Goal: Information Seeking & Learning: Learn about a topic

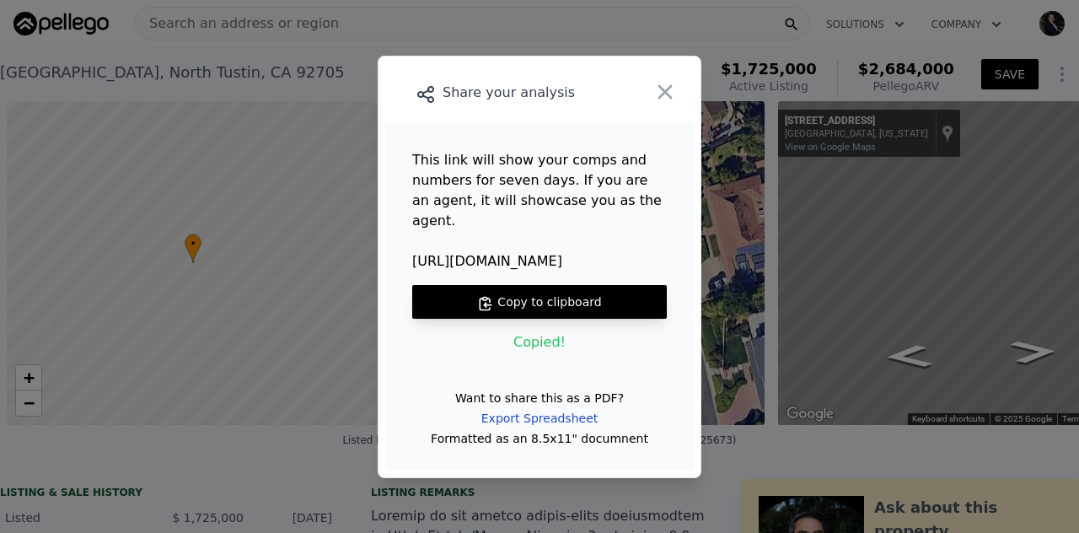
scroll to position [0, 7]
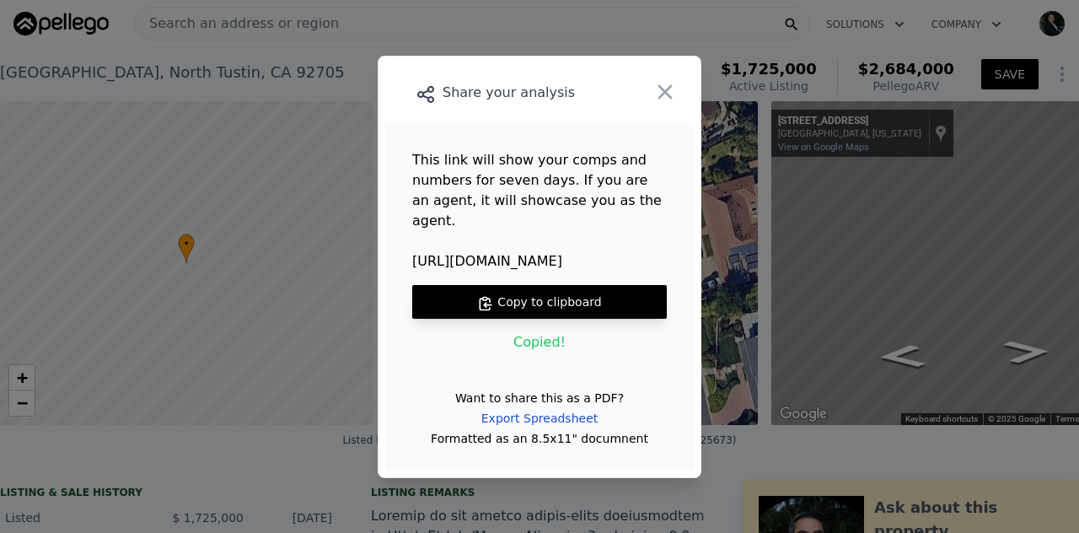
click at [522, 291] on button "Copy to clipboard" at bounding box center [539, 302] width 255 height 34
click at [561, 293] on button "Copy to clipboard" at bounding box center [539, 302] width 255 height 34
click at [668, 99] on icon "button" at bounding box center [665, 91] width 14 height 14
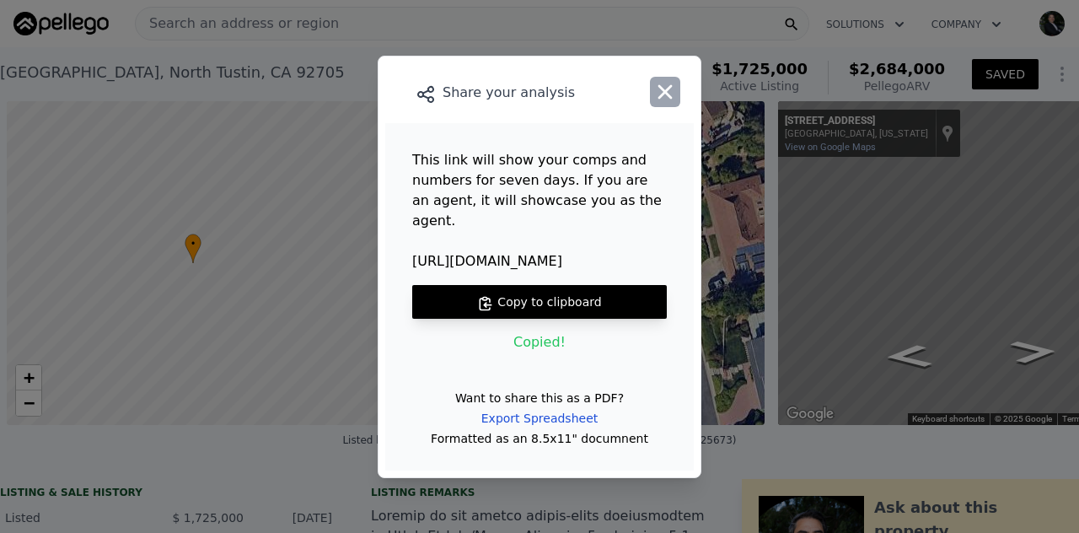
scroll to position [0, 7]
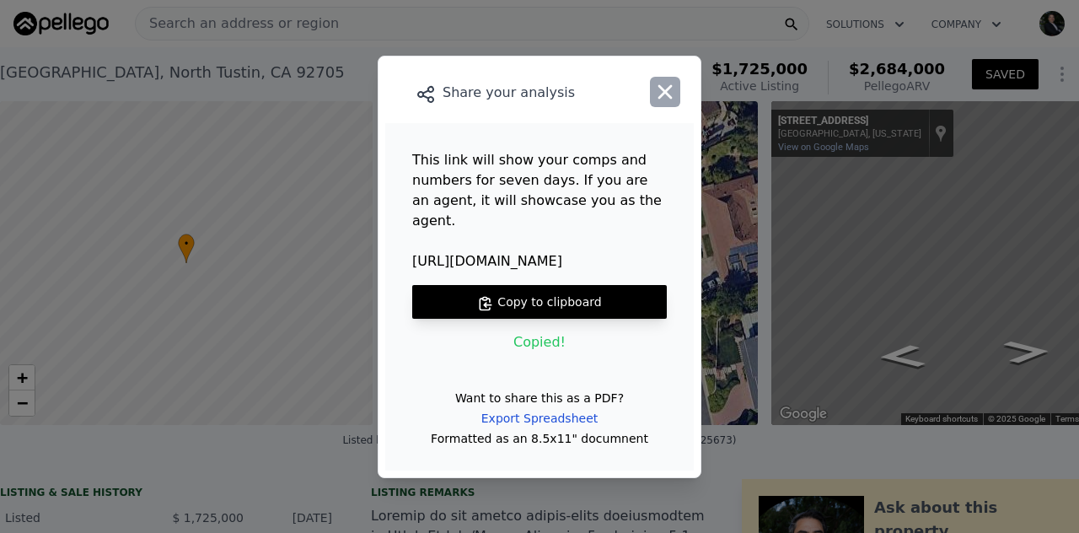
click at [668, 99] on icon "button" at bounding box center [665, 91] width 14 height 14
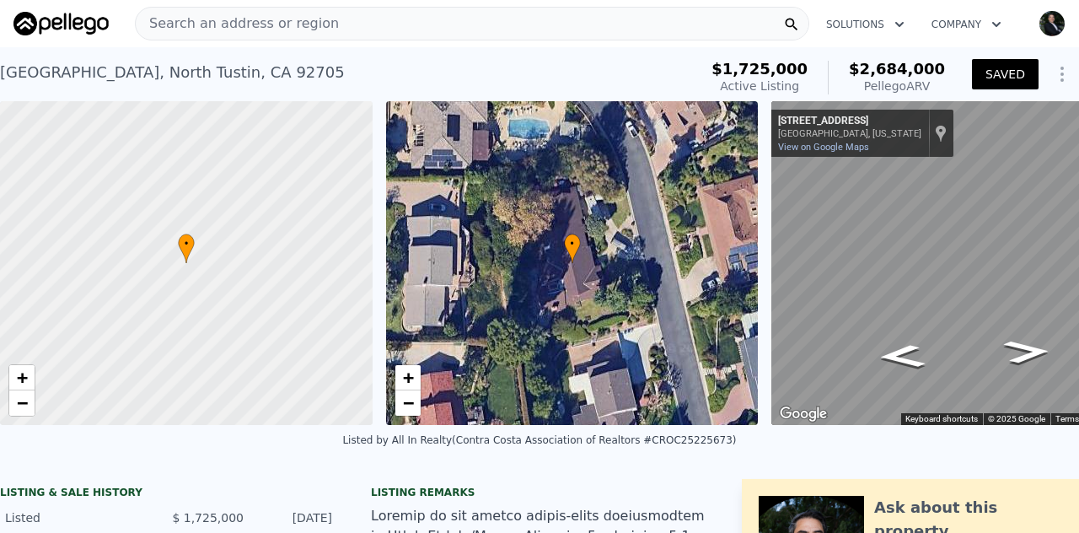
click at [268, 26] on span "Search an address or region" at bounding box center [237, 23] width 203 height 20
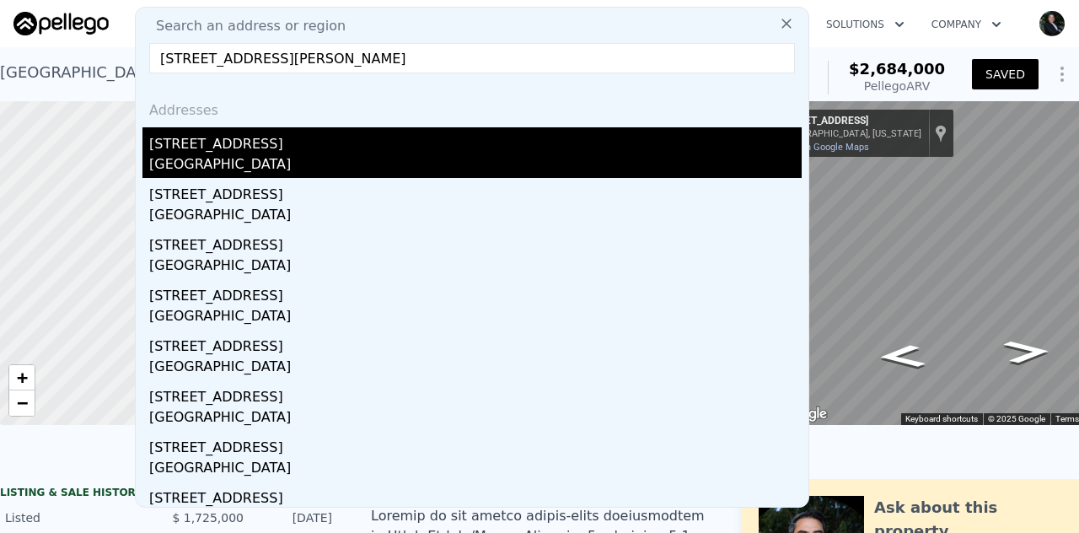
type input "917 W 130th, Compton 90222"
click at [251, 164] on div "Compton, CA 90222" at bounding box center [475, 166] width 653 height 24
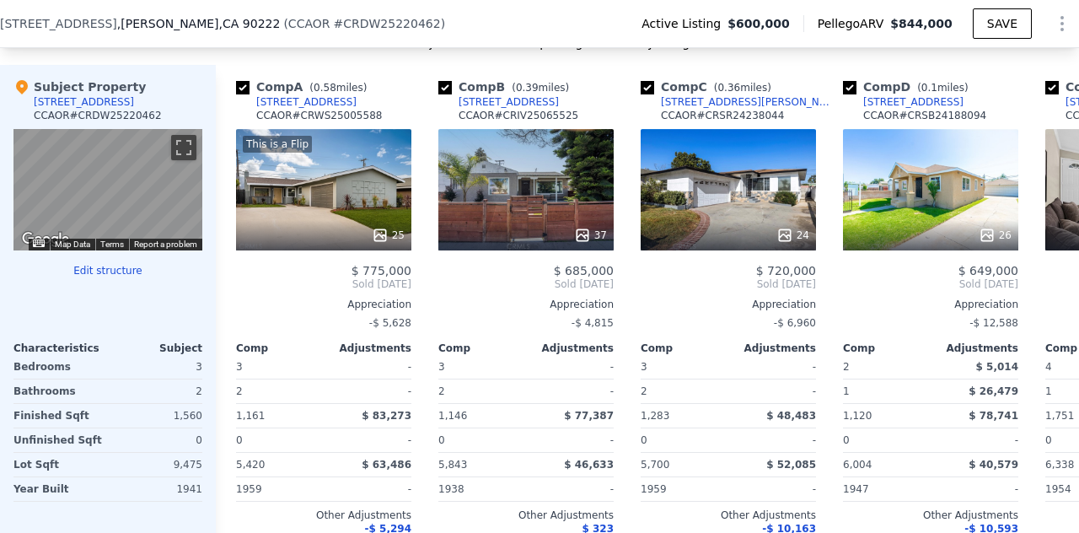
scroll to position [1661, 0]
drag, startPoint x: 375, startPoint y: 127, endPoint x: 298, endPoint y: 129, distance: 76.7
click at [298, 129] on div "Comp A ( 0.58 miles) 1610 W 133rd St CCAOR # CRWS25005588" at bounding box center [323, 103] width 175 height 51
copy div "CRWS25005588"
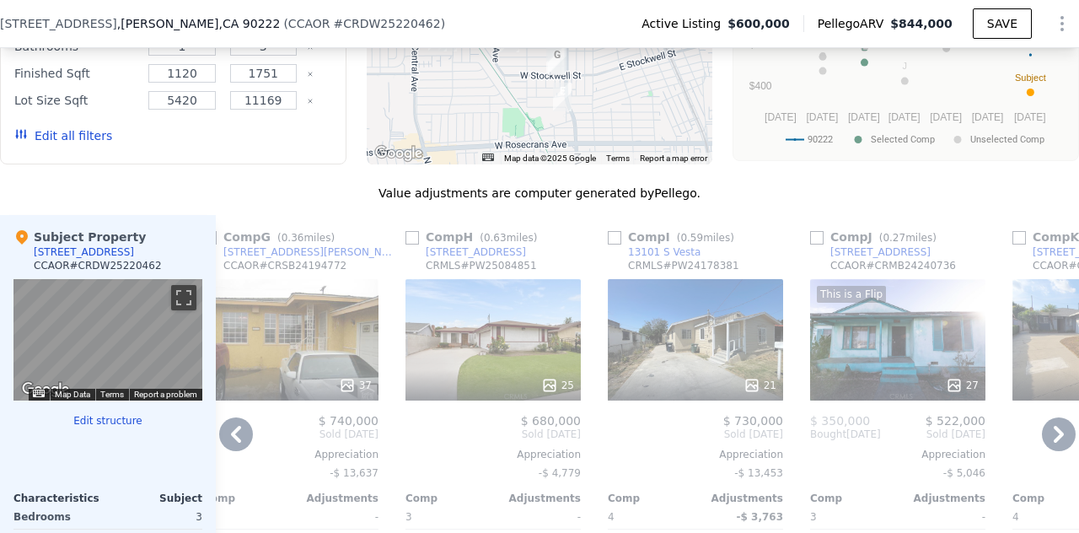
scroll to position [1512, 0]
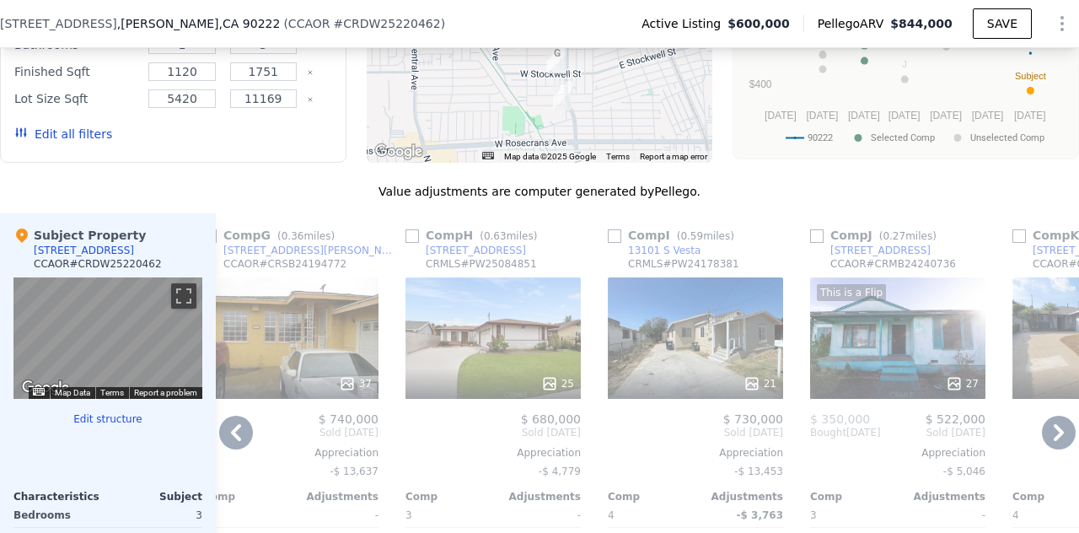
click at [818, 255] on link "1208 W 133rd St" at bounding box center [870, 250] width 121 height 13
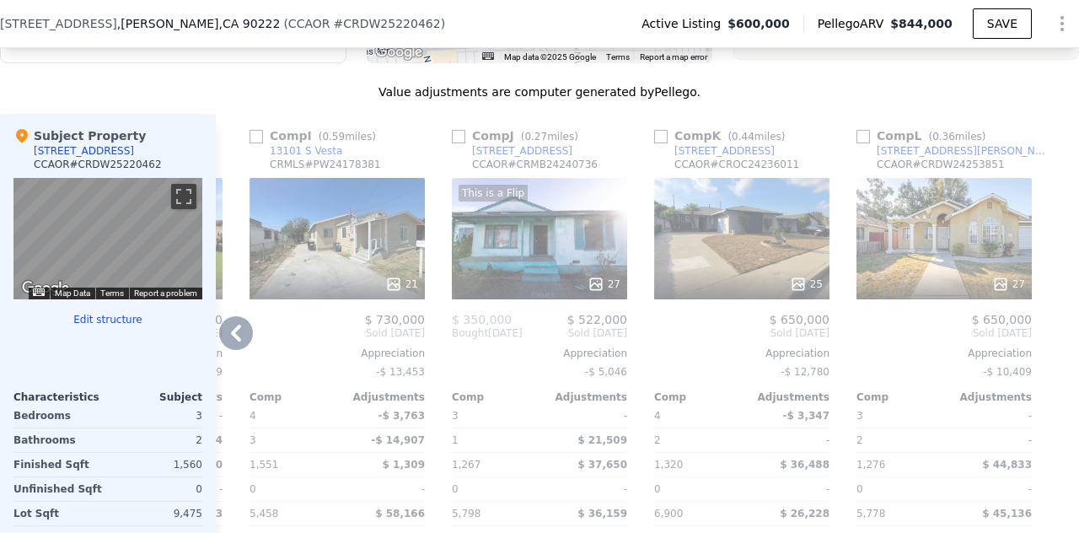
scroll to position [1614, 0]
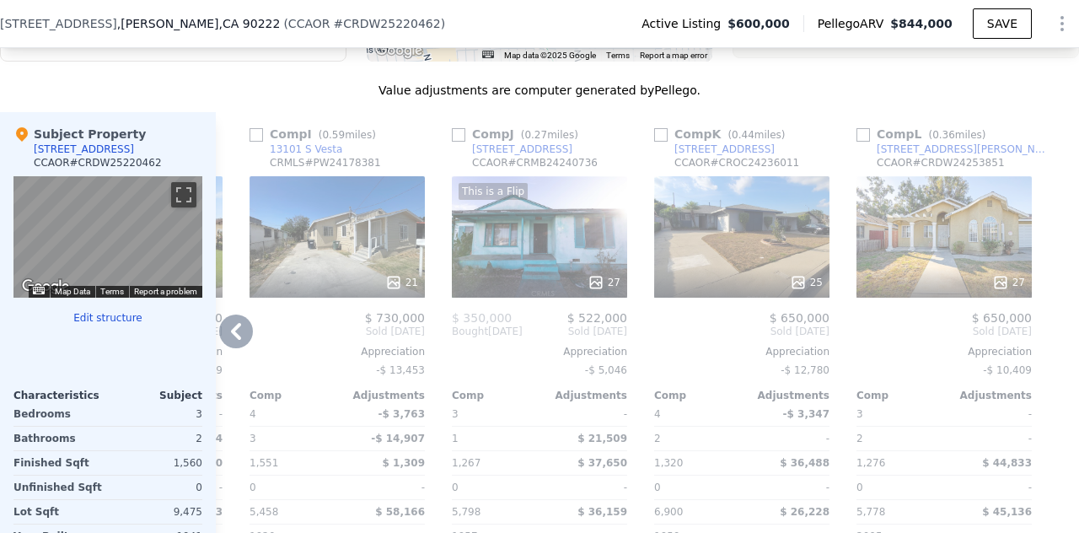
click at [556, 262] on div "This is a Flip 27" at bounding box center [539, 236] width 175 height 121
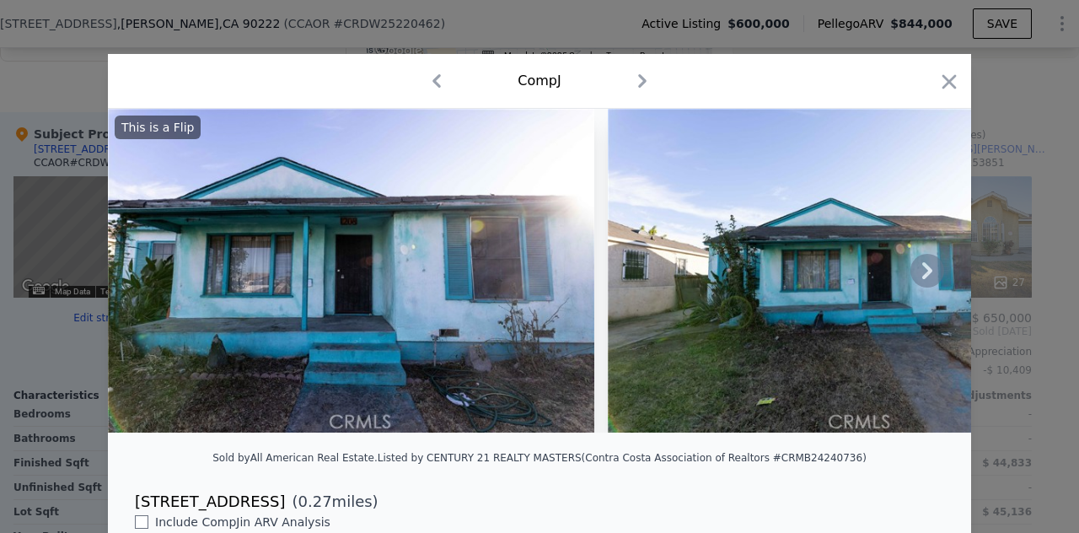
click at [919, 286] on icon at bounding box center [927, 271] width 34 height 34
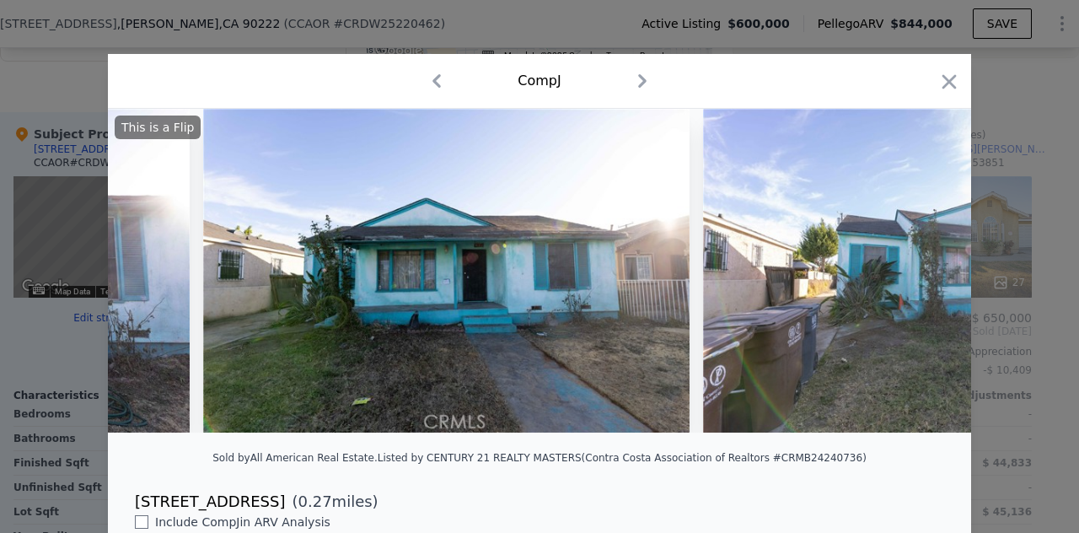
click at [919, 286] on img at bounding box center [946, 271] width 486 height 324
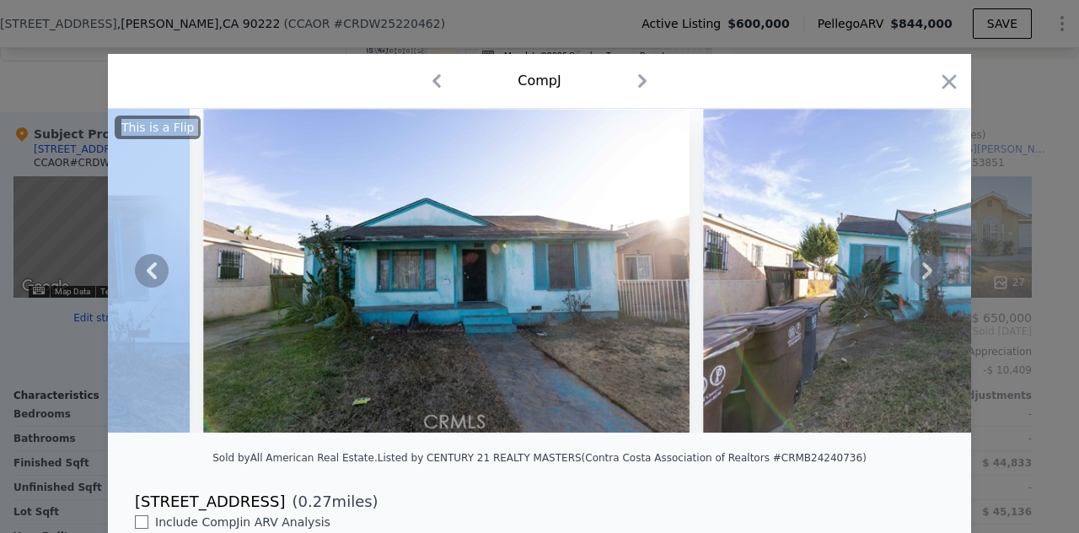
click at [919, 286] on icon at bounding box center [927, 271] width 34 height 34
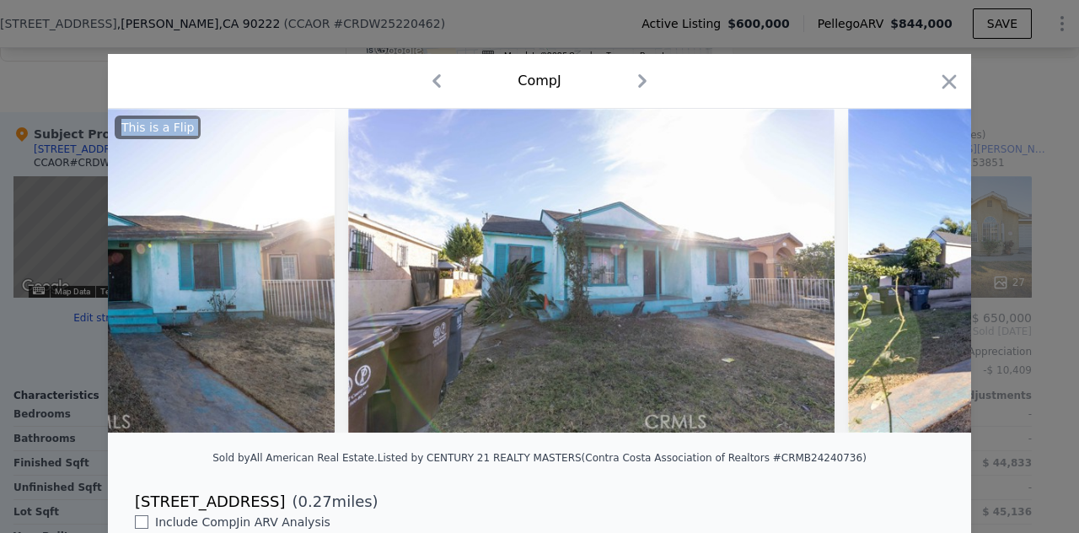
click at [919, 286] on img at bounding box center [1091, 271] width 486 height 324
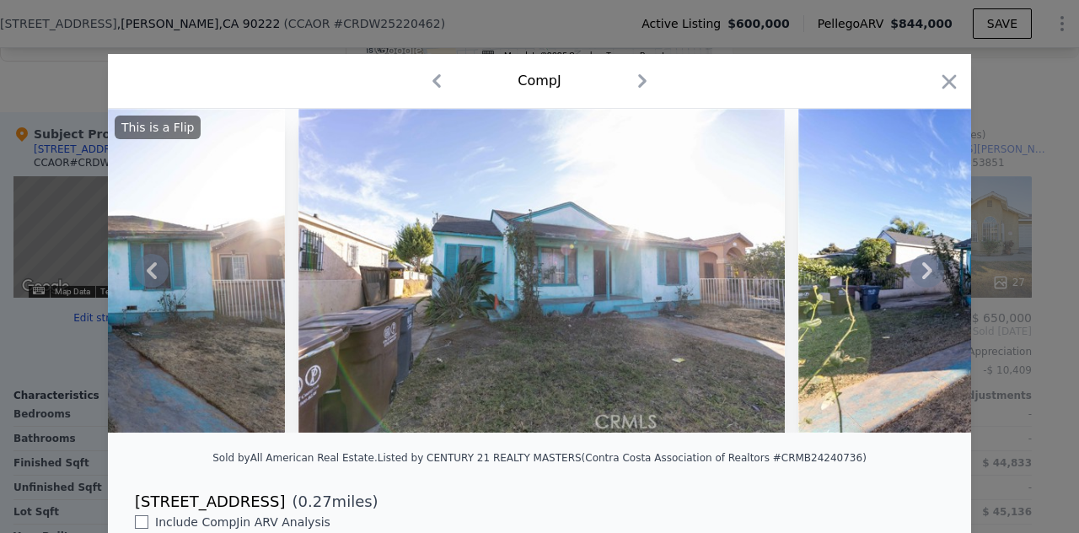
click at [921, 284] on icon at bounding box center [927, 271] width 34 height 34
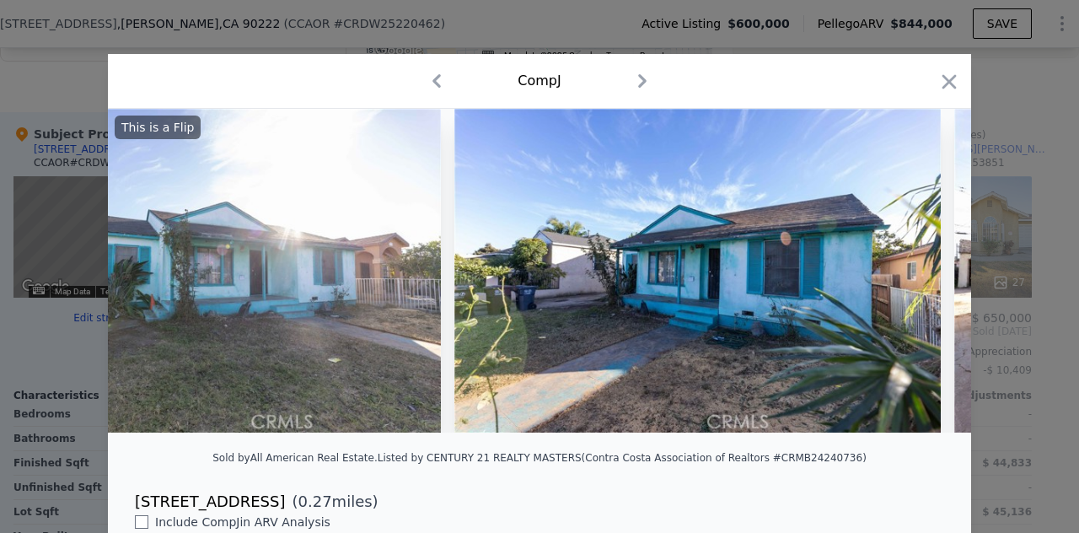
scroll to position [0, 1214]
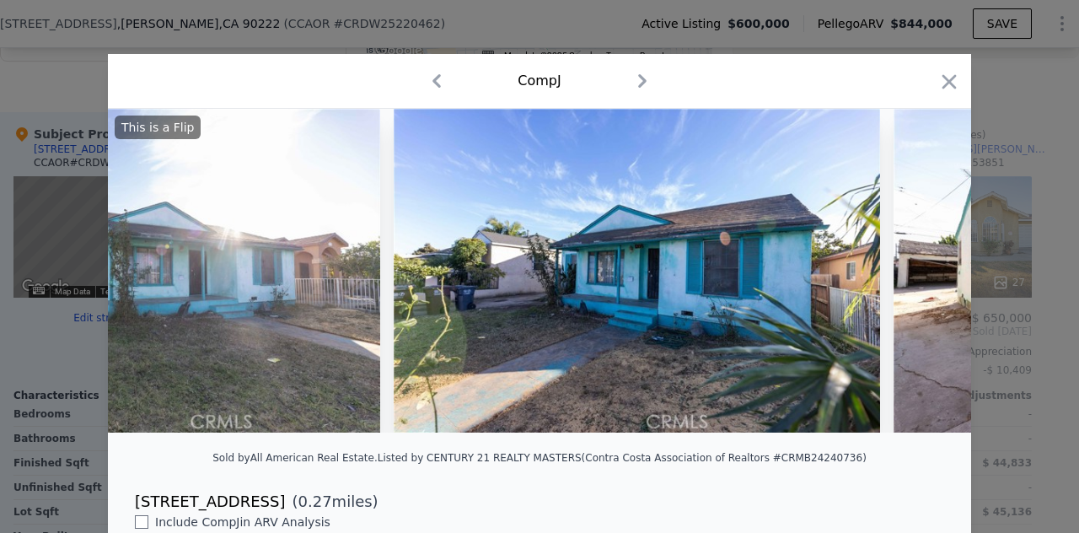
click at [921, 284] on div "This is a Flip" at bounding box center [539, 271] width 863 height 324
click at [918, 279] on icon at bounding box center [927, 271] width 34 height 34
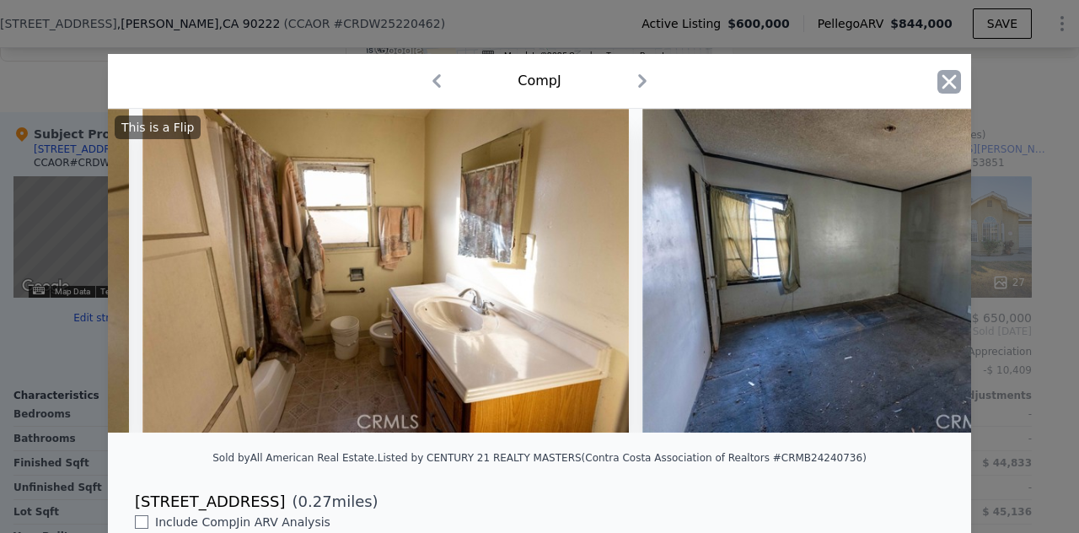
scroll to position [0, 11962]
click at [937, 86] on icon "button" at bounding box center [949, 82] width 24 height 24
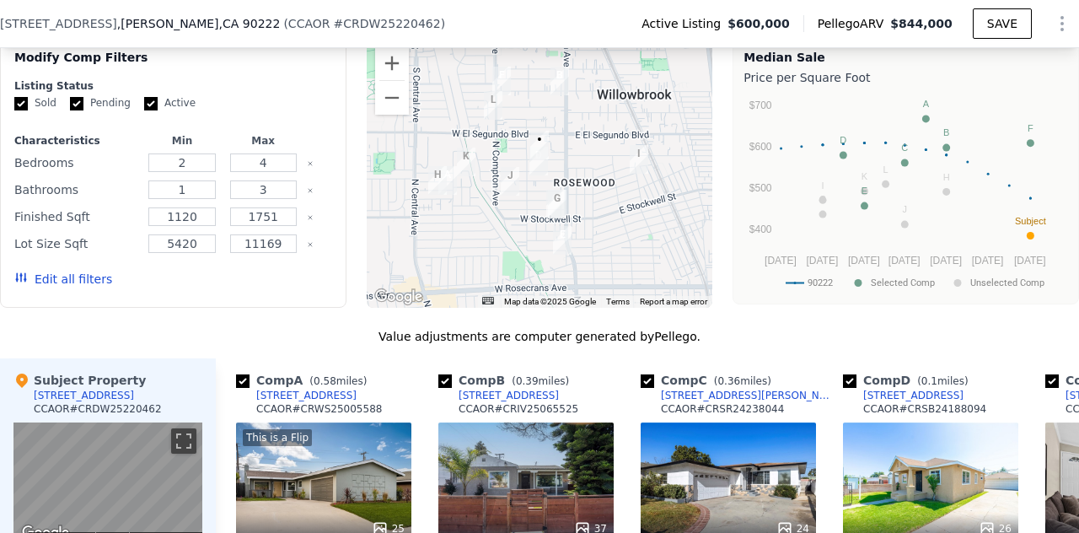
scroll to position [1403, 0]
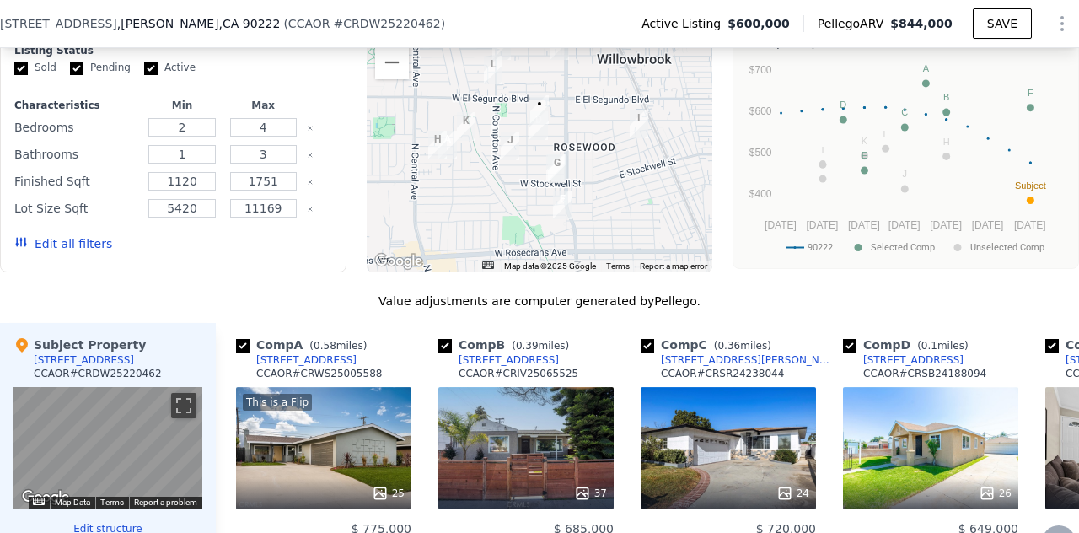
click at [442, 352] on input "checkbox" at bounding box center [444, 345] width 13 height 13
checkbox input "false"
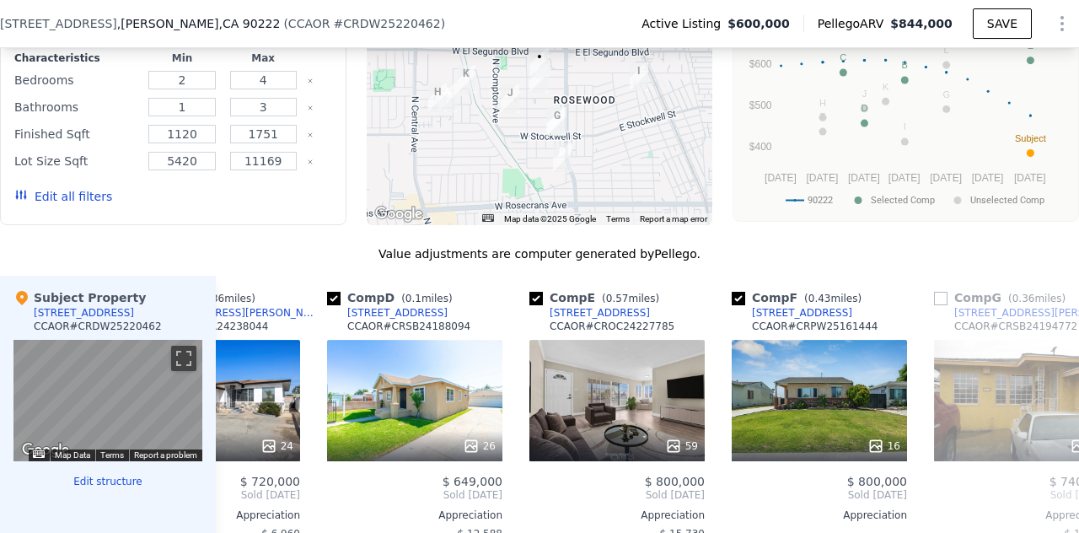
scroll to position [0, 320]
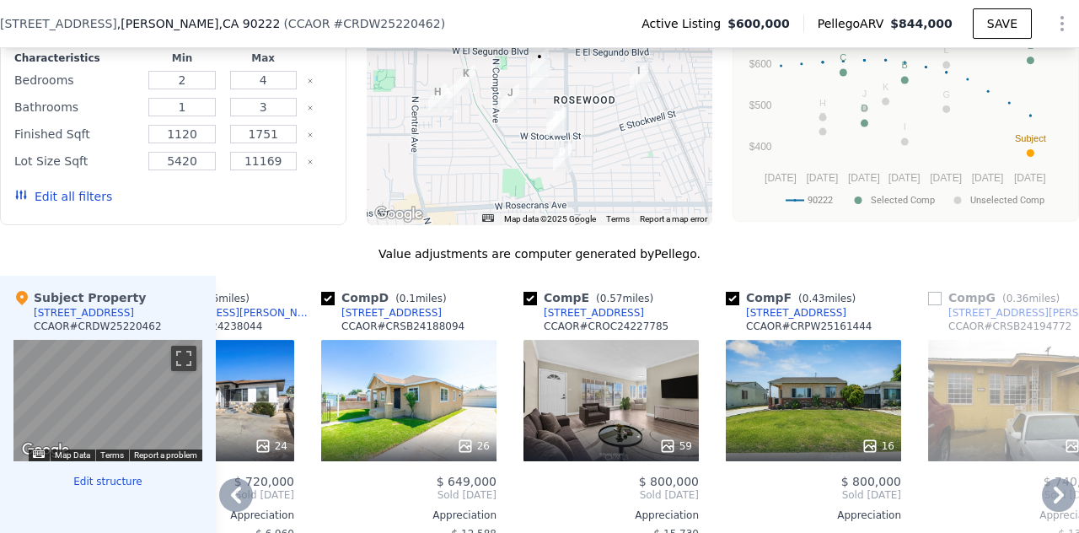
click at [735, 305] on input "checkbox" at bounding box center [732, 298] width 13 height 13
checkbox input "false"
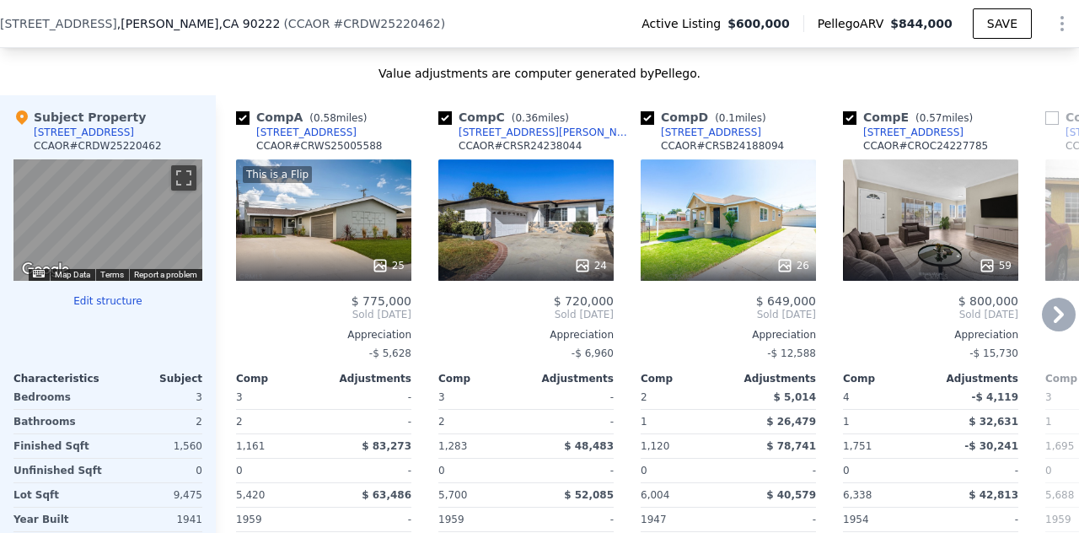
scroll to position [1632, 0]
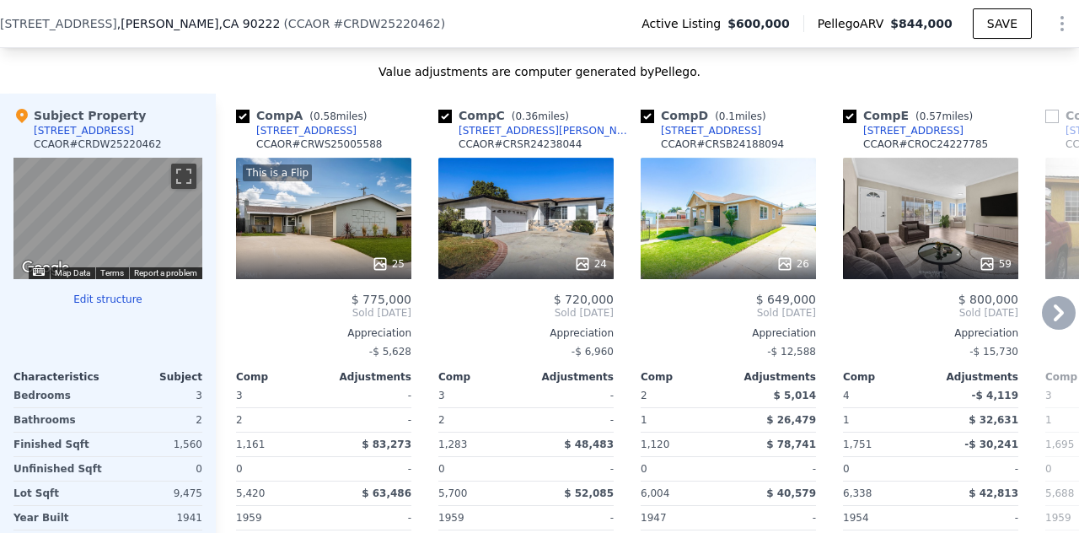
click at [291, 137] on div "1610 W 133rd St" at bounding box center [306, 130] width 100 height 13
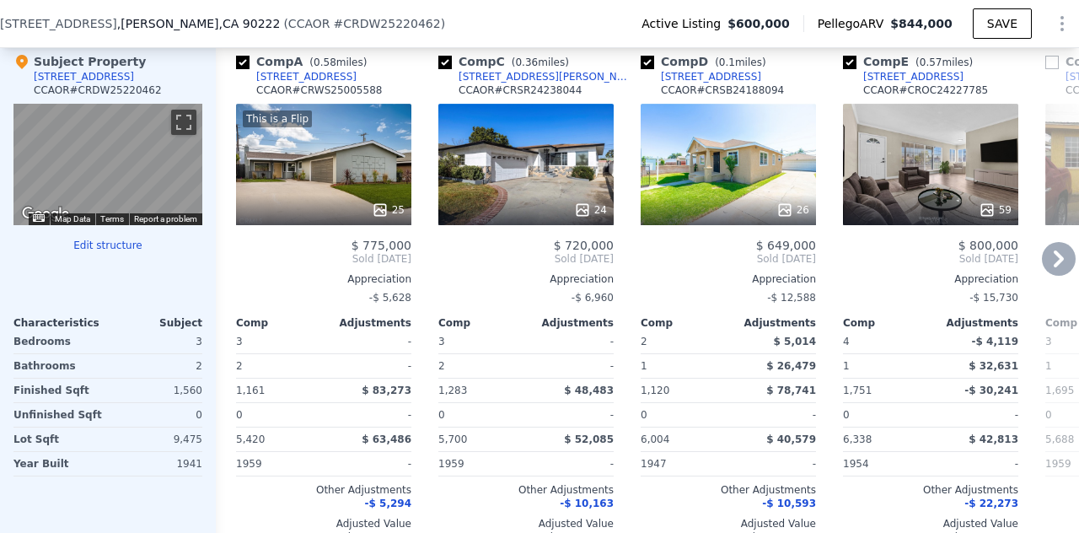
scroll to position [1688, 0]
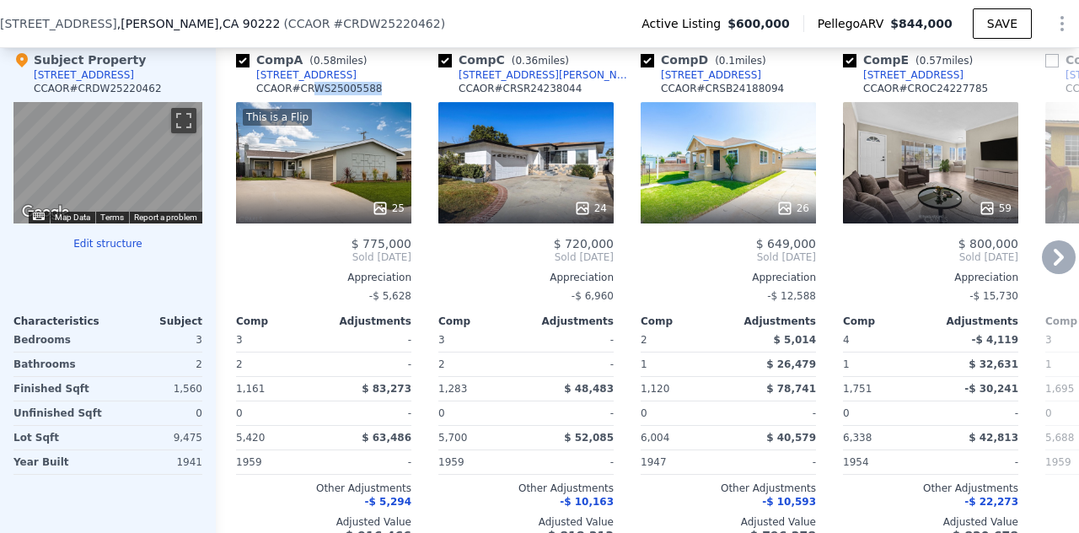
drag, startPoint x: 368, startPoint y: 100, endPoint x: 310, endPoint y: 102, distance: 58.2
click at [310, 102] on div "Comp A ( 0.58 miles) 1610 W 133rd St CCAOR # CRWS25005588" at bounding box center [323, 76] width 175 height 51
copy div "WS25005588"
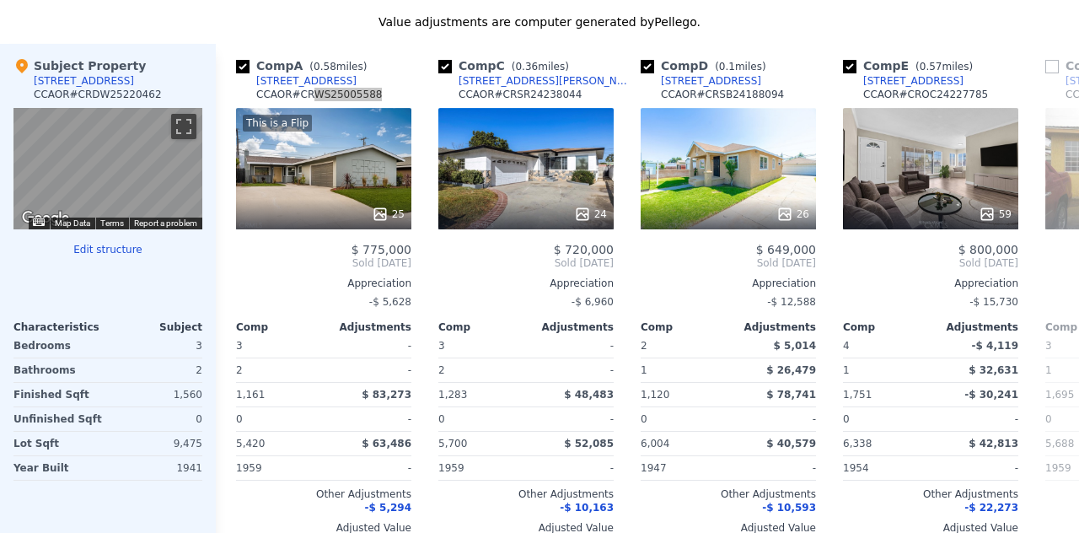
scroll to position [0, 0]
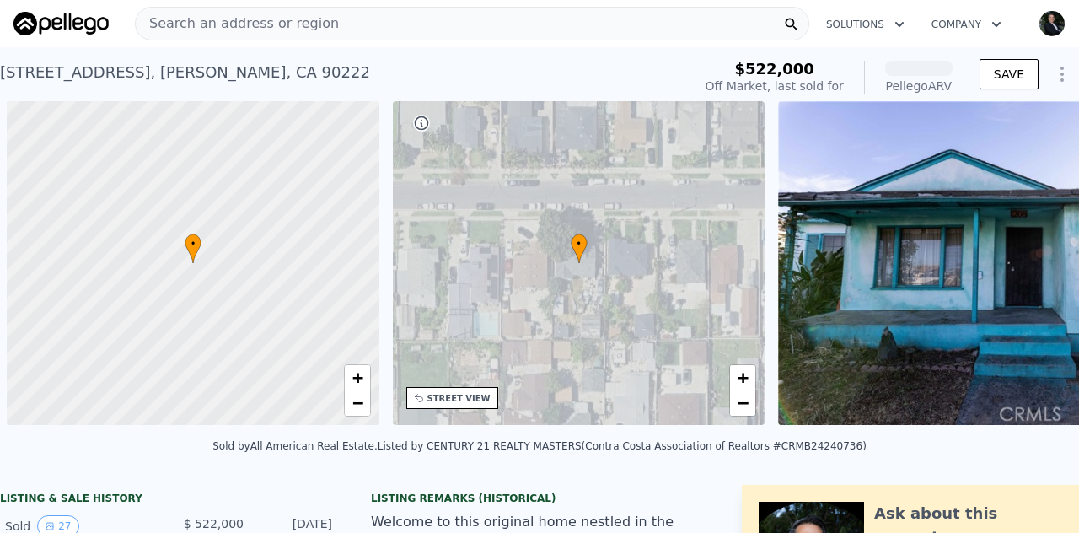
scroll to position [0, 7]
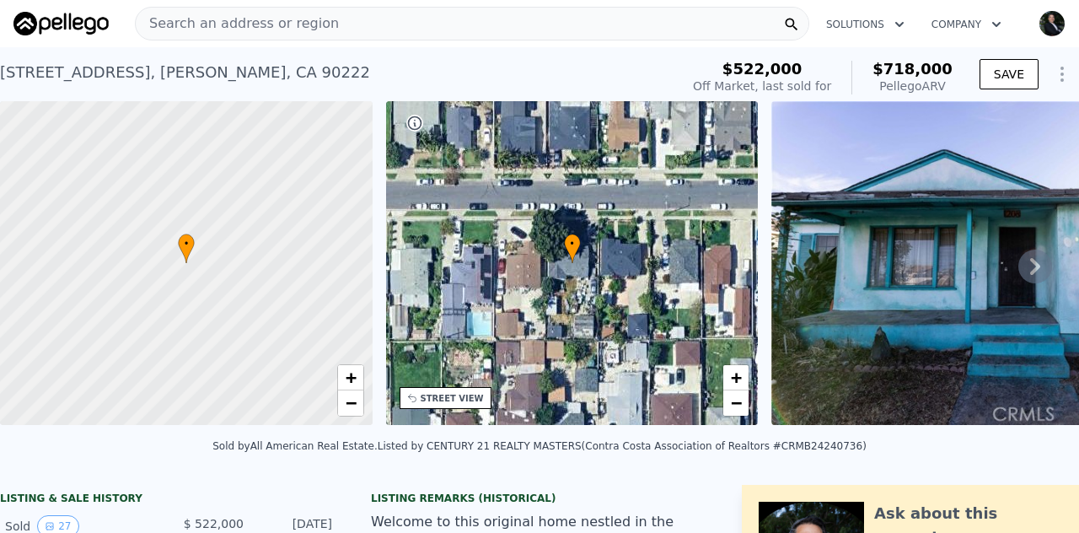
click at [1028, 266] on icon at bounding box center [1035, 267] width 34 height 34
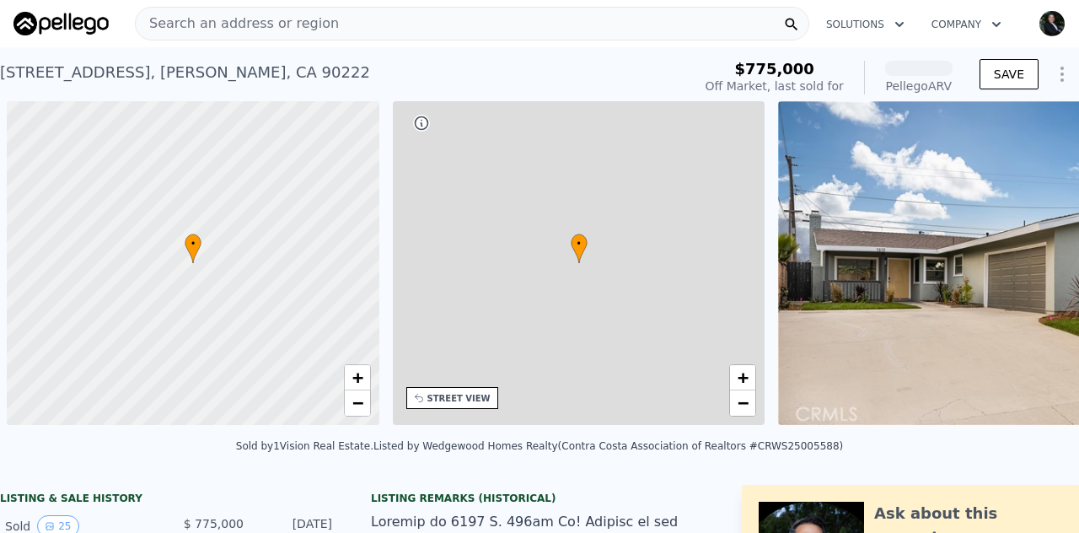
scroll to position [0, 7]
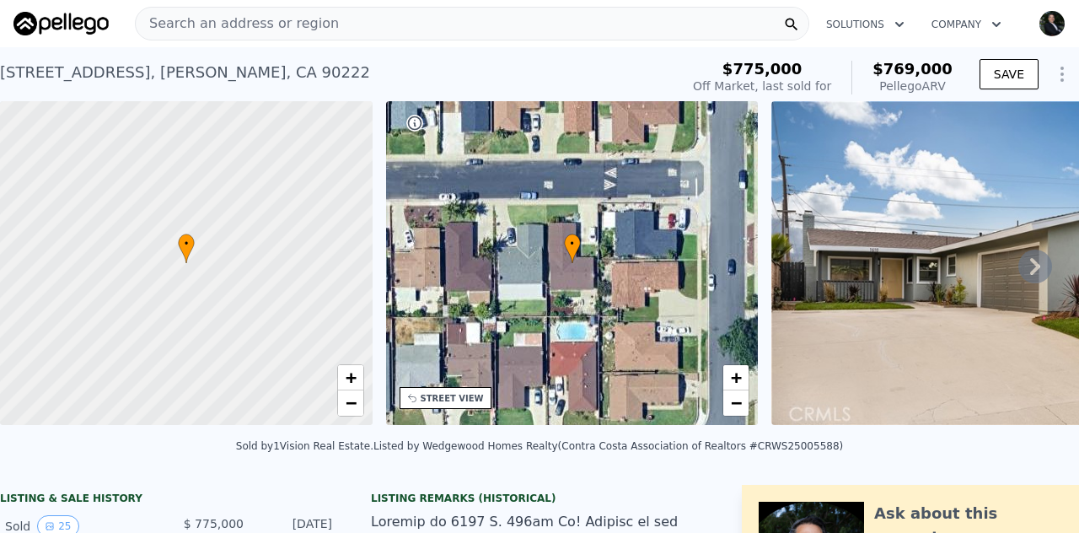
click at [1021, 271] on icon at bounding box center [1035, 267] width 34 height 34
